Goal: Transaction & Acquisition: Purchase product/service

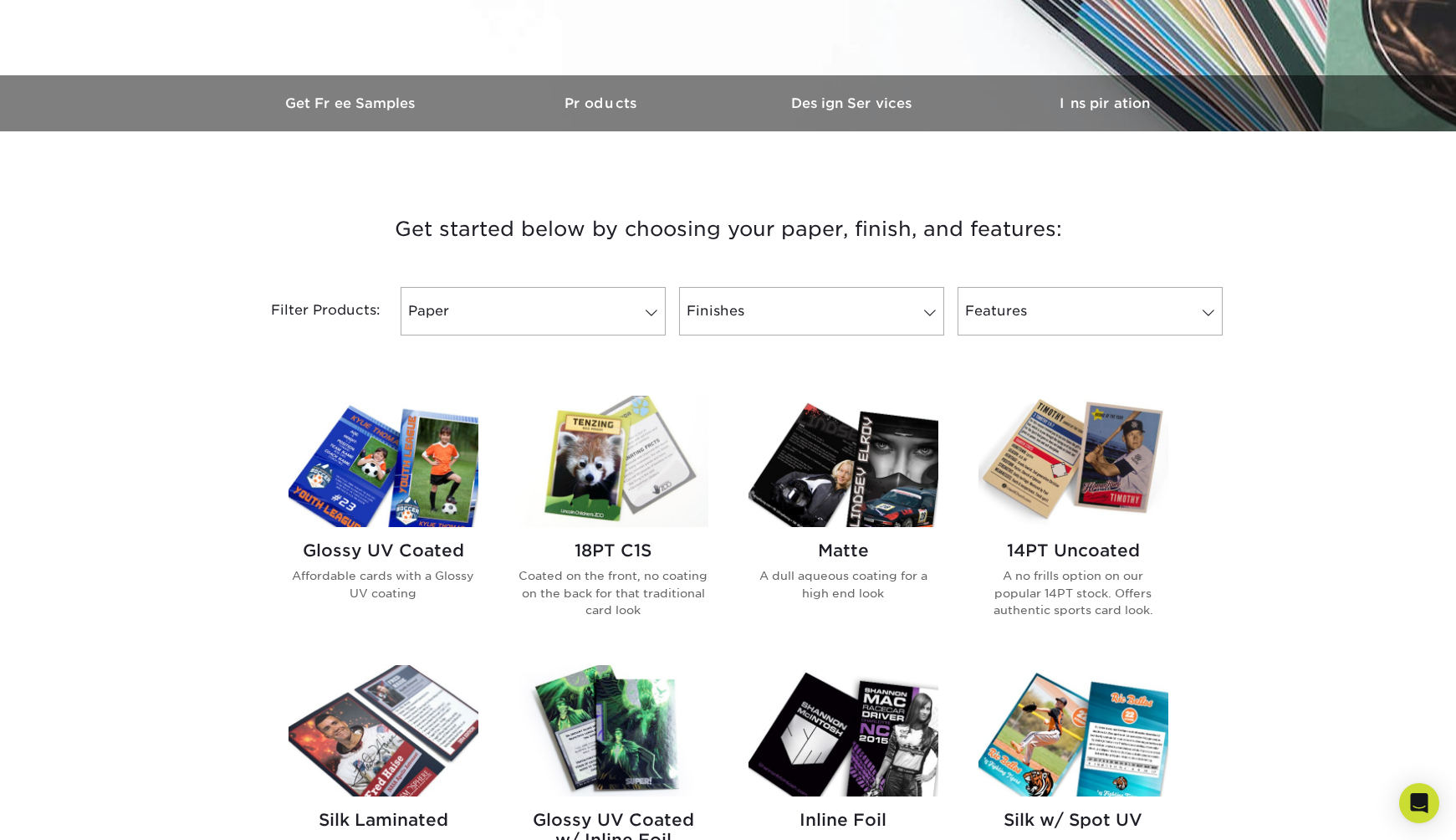
scroll to position [452, 0]
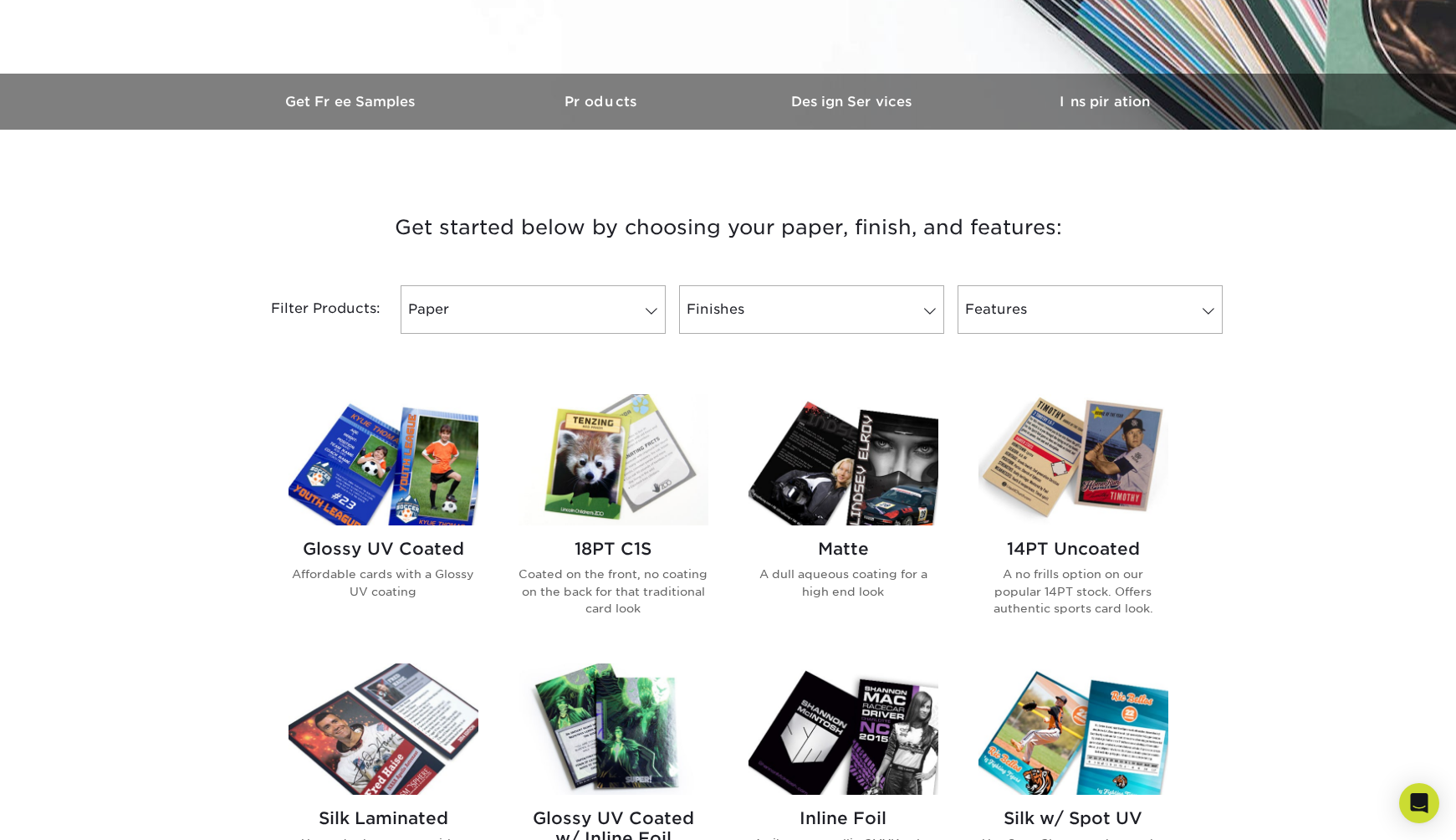
click at [432, 476] on img at bounding box center [383, 460] width 190 height 131
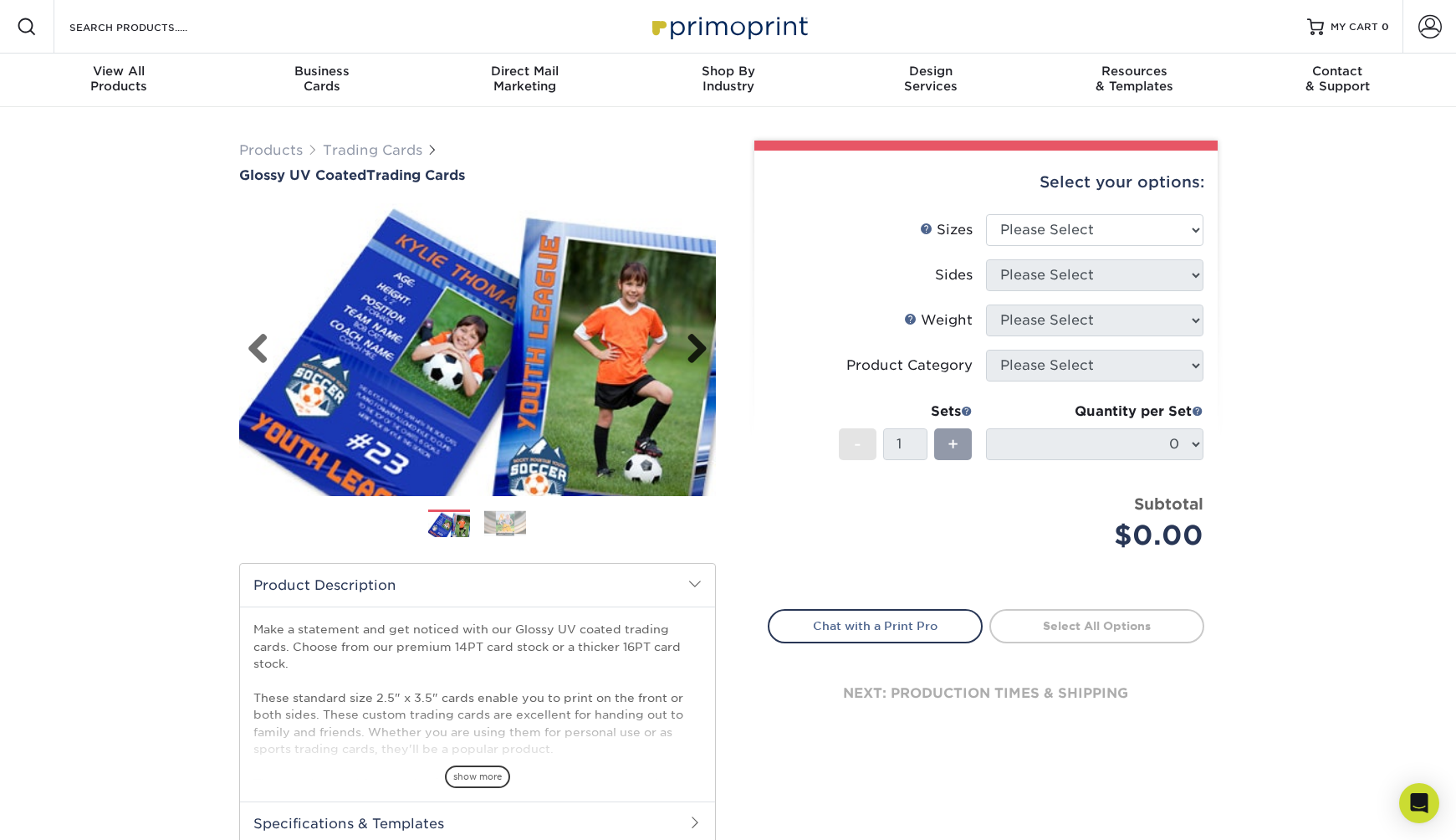
click at [703, 341] on link "Next" at bounding box center [691, 349] width 33 height 33
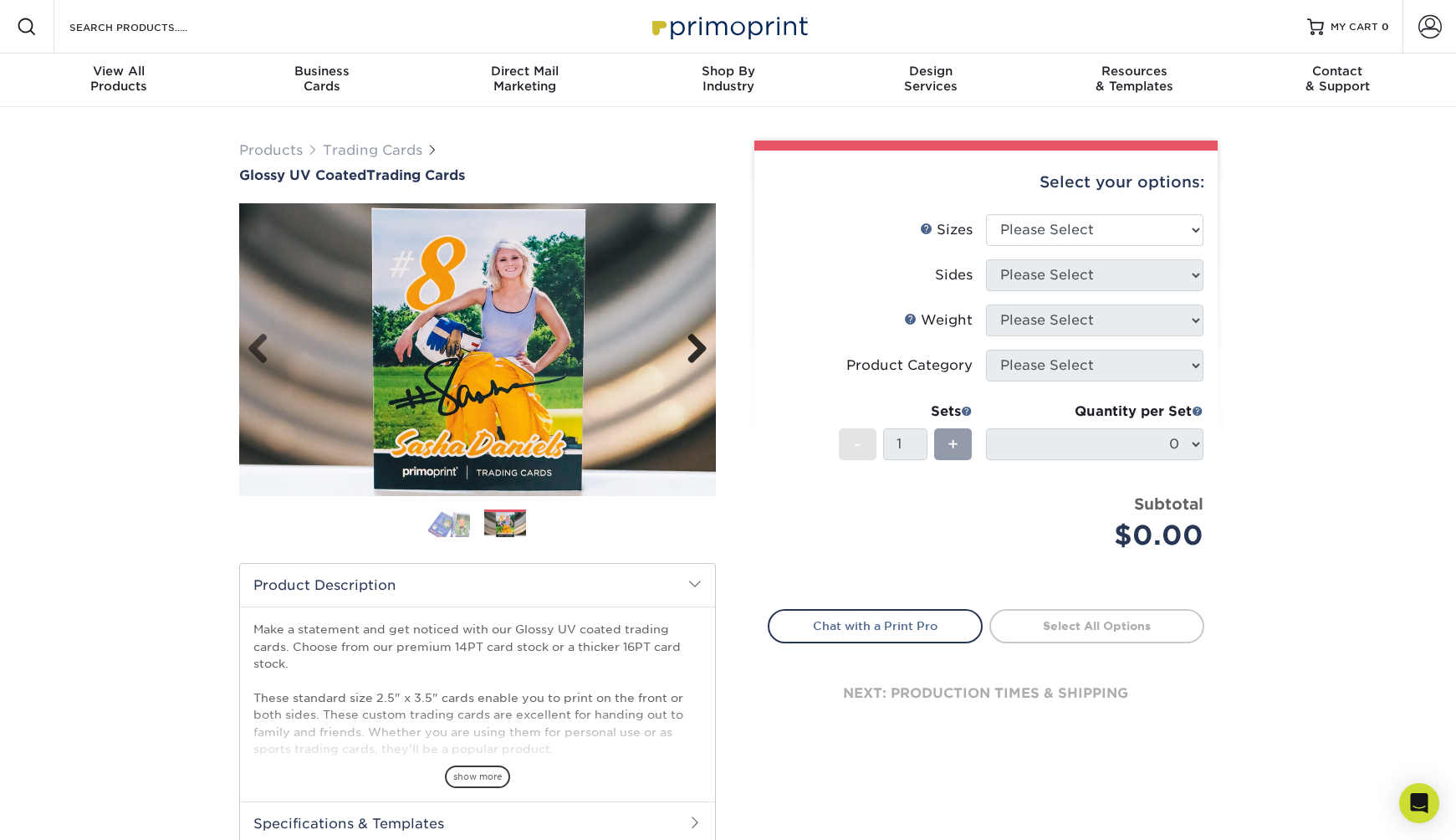
click at [703, 341] on link "Next" at bounding box center [691, 349] width 33 height 33
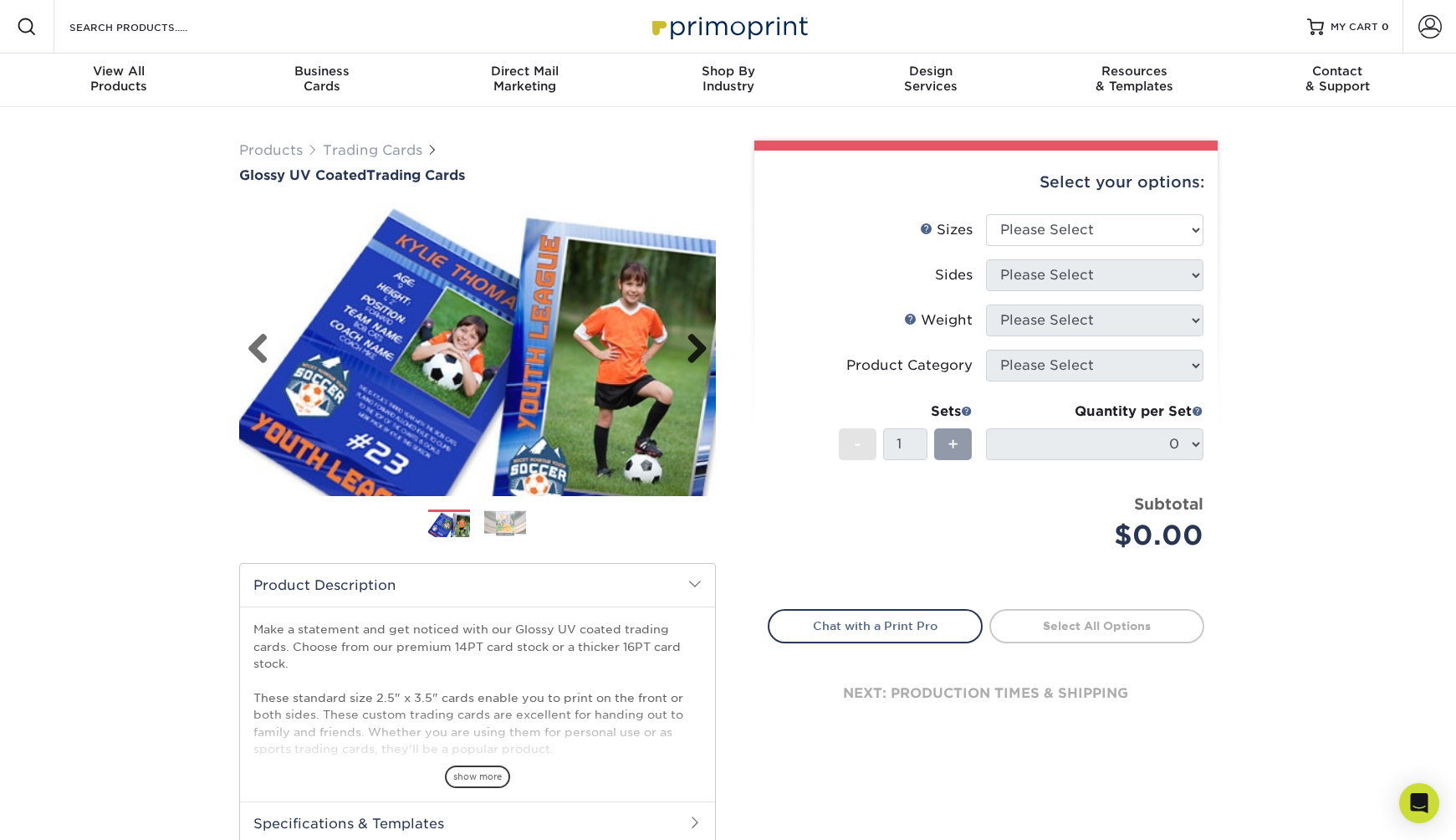
click at [703, 341] on link "Next" at bounding box center [691, 349] width 33 height 33
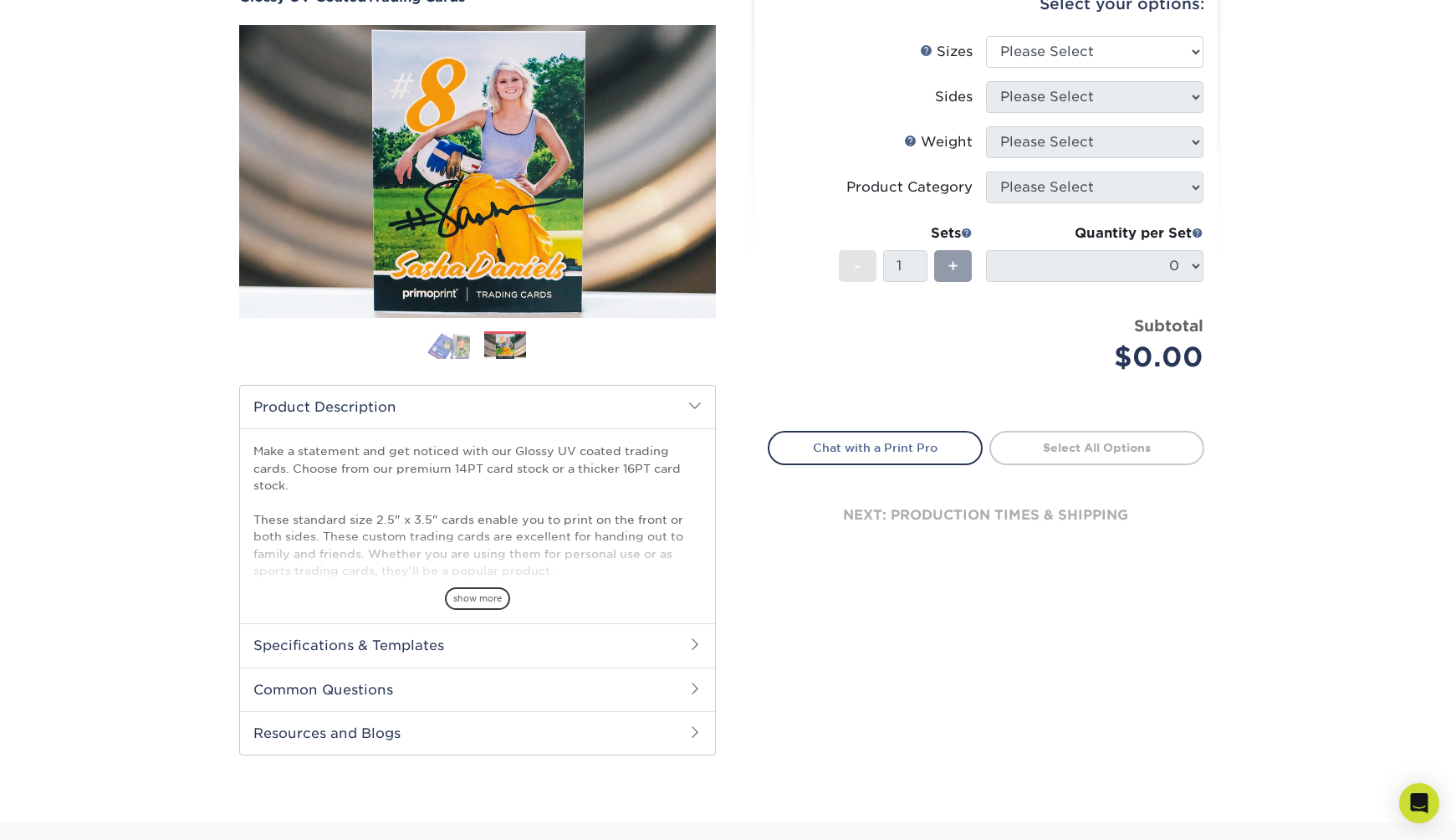
scroll to position [191, 0]
